Goal: Information Seeking & Learning: Understand process/instructions

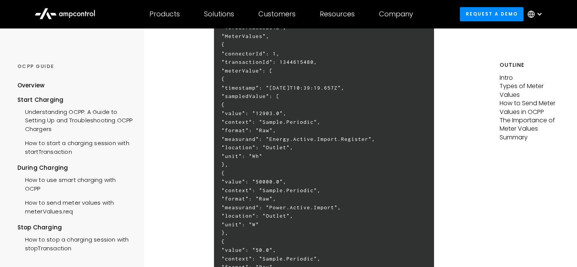
scroll to position [1404, 0]
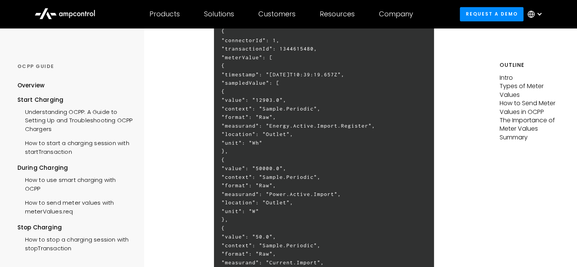
drag, startPoint x: 300, startPoint y: 149, endPoint x: 305, endPoint y: 167, distance: 18.7
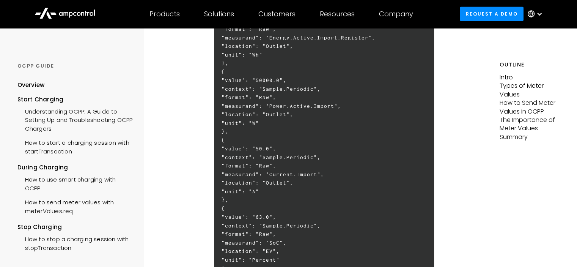
scroll to position [1518, 0]
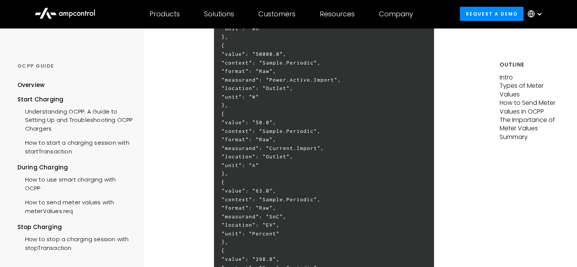
click at [334, 197] on h6 "[ 2, "16f0c9fed9ce254b", "MeterValues", { "connectorId": 1, "transactionId": 13…" at bounding box center [324, 181] width 220 height 621
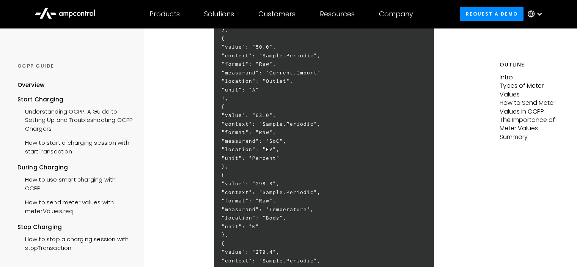
scroll to position [1594, 0]
drag, startPoint x: 280, startPoint y: 164, endPoint x: 323, endPoint y: 171, distance: 43.4
click at [323, 171] on h6 "[ 2, "16f0c9fed9ce254b", "MeterValues", { "connectorId": 1, "transactionId": 13…" at bounding box center [324, 105] width 220 height 621
click at [302, 182] on h6 "[ 2, "16f0c9fed9ce254b", "MeterValues", { "connectorId": 1, "transactionId": 13…" at bounding box center [324, 105] width 220 height 621
drag, startPoint x: 269, startPoint y: 164, endPoint x: 318, endPoint y: 165, distance: 49.3
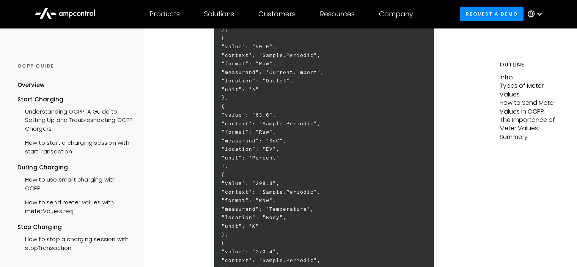
click at [318, 165] on h6 "[ 2, "16f0c9fed9ce254b", "MeterValues", { "connectorId": 1, "transactionId": 13…" at bounding box center [324, 105] width 220 height 621
